Goal: Information Seeking & Learning: Learn about a topic

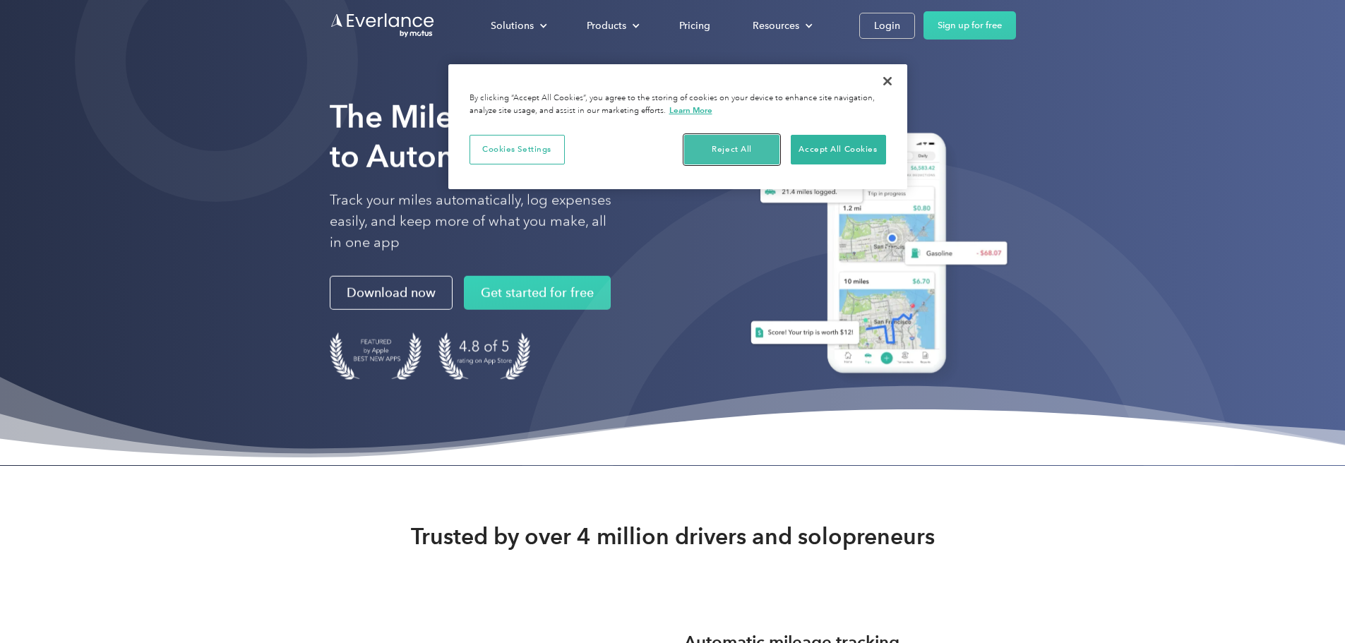
click at [720, 149] on button "Reject All" at bounding box center [731, 150] width 95 height 30
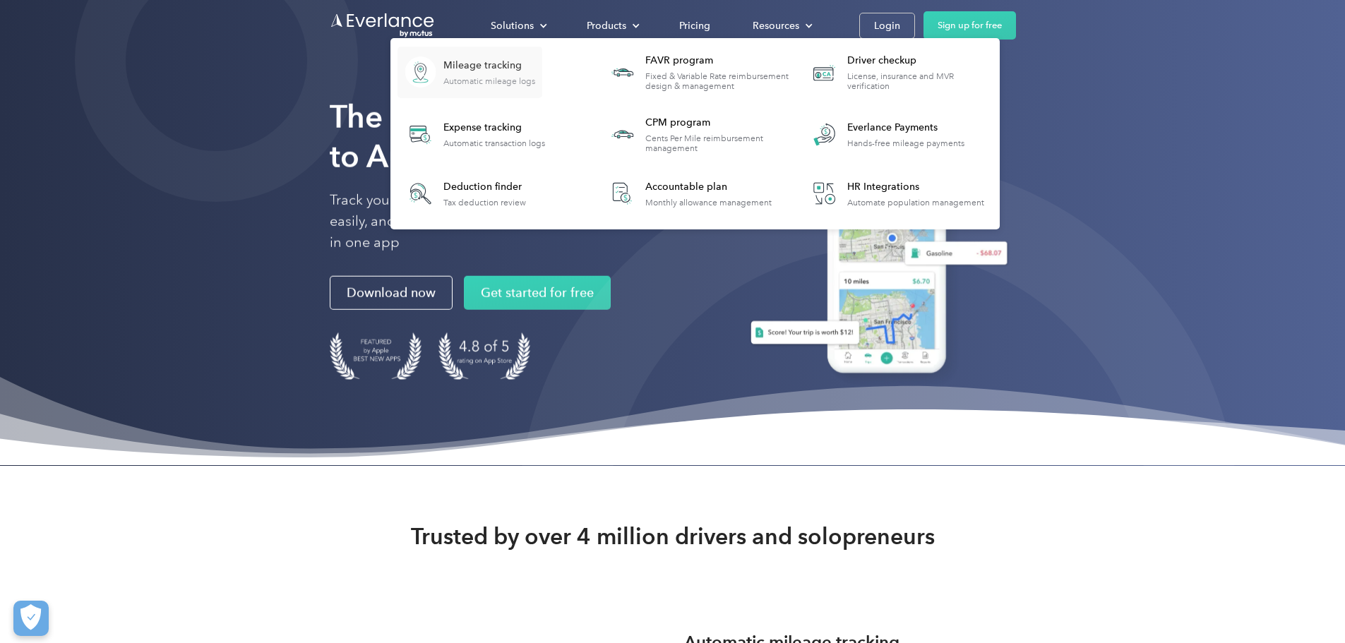
click at [535, 73] on div "Mileage tracking Automatic mileage logs" at bounding box center [489, 73] width 92 height 28
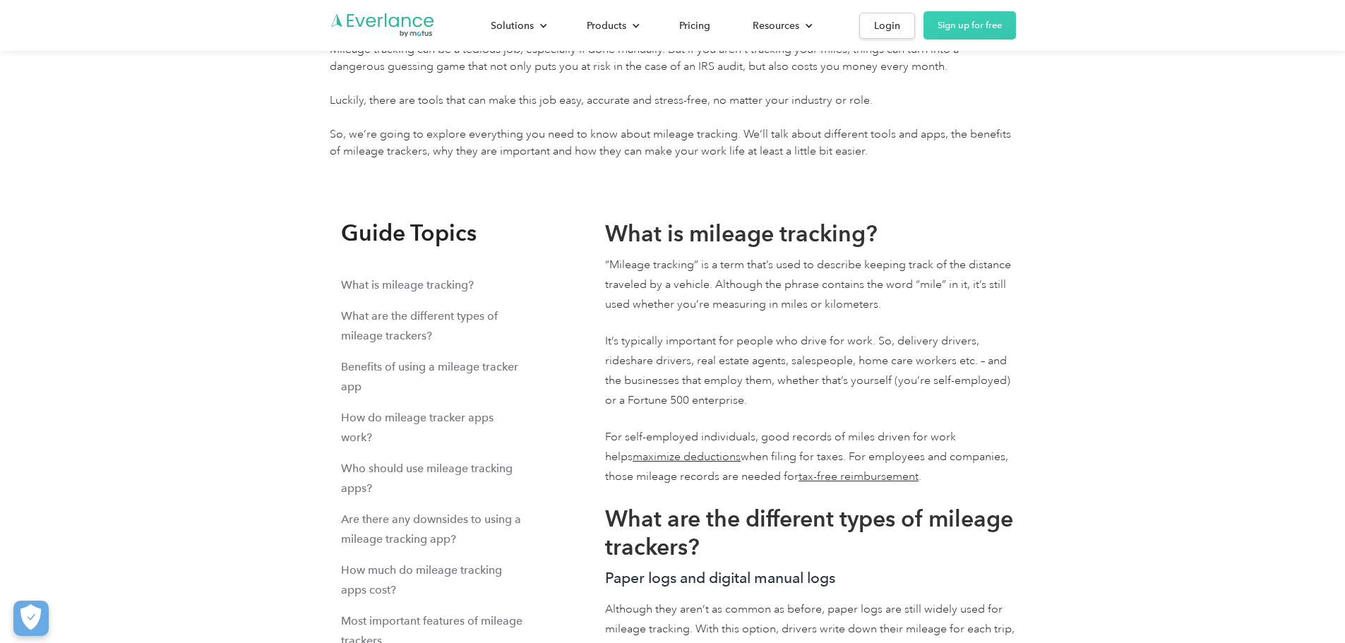
scroll to position [6706, 0]
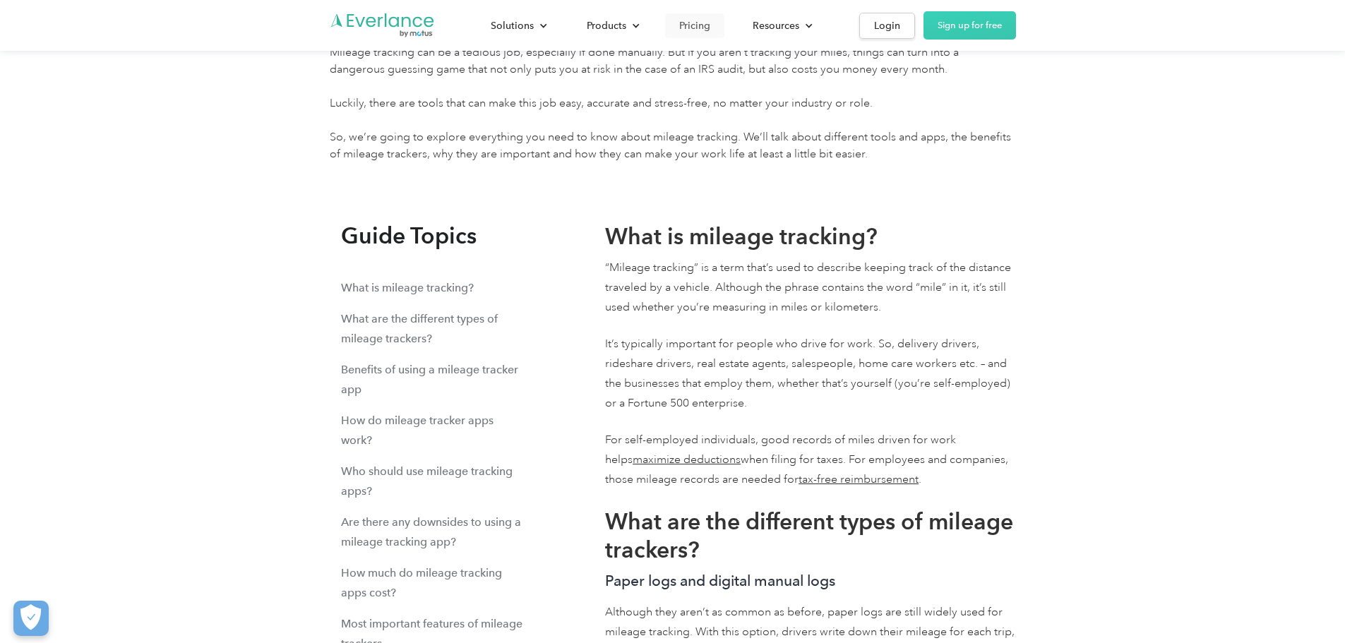
click at [710, 23] on div "Pricing" at bounding box center [694, 26] width 31 height 18
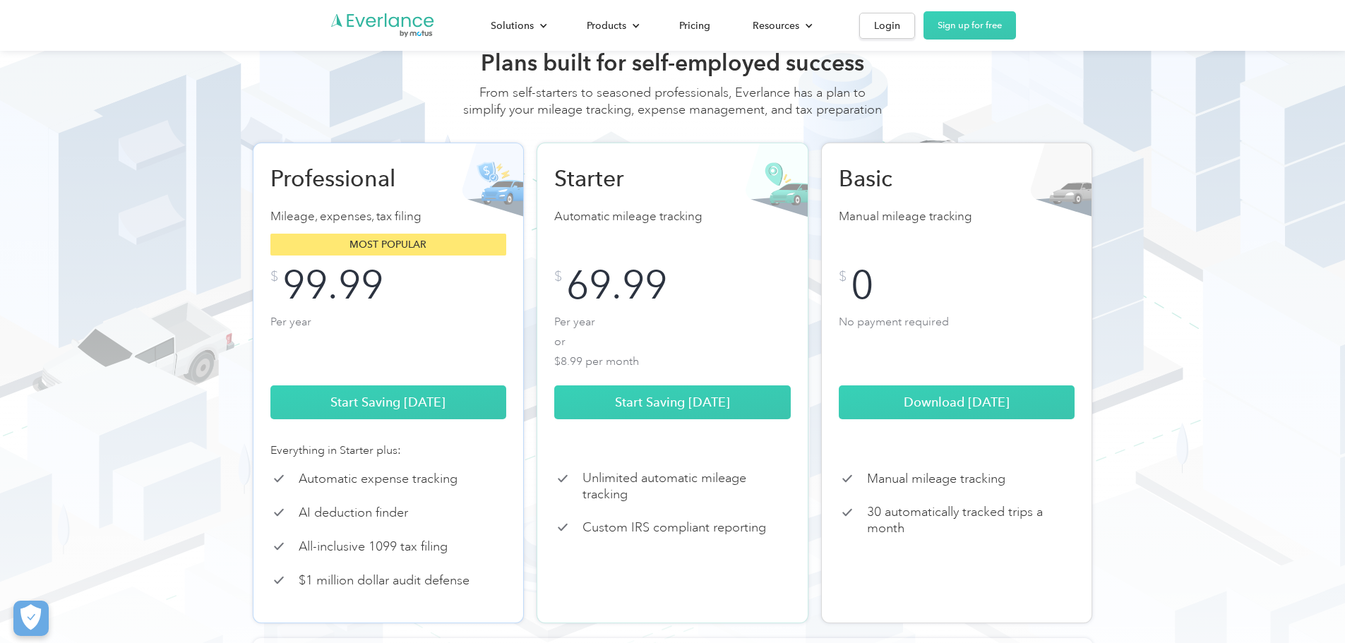
scroll to position [141, 0]
